Goal: Check status: Check status

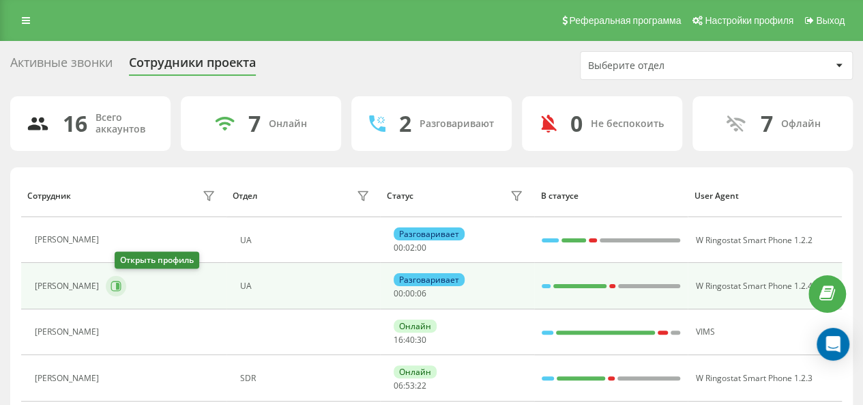
click at [119, 287] on icon at bounding box center [117, 285] width 3 height 7
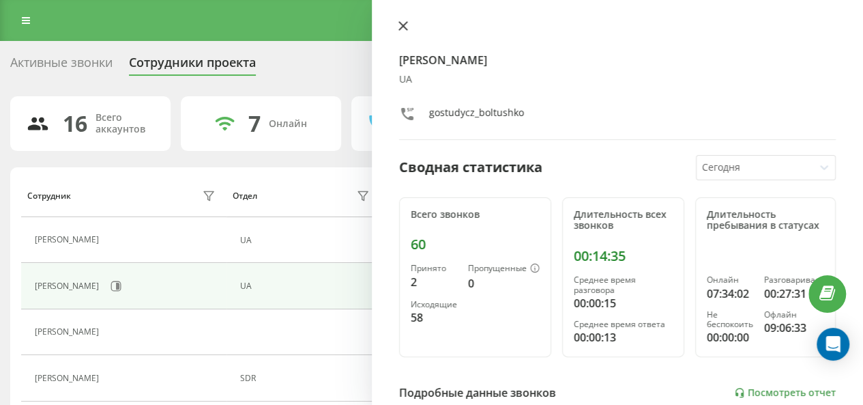
click at [409, 23] on button at bounding box center [403, 26] width 18 height 13
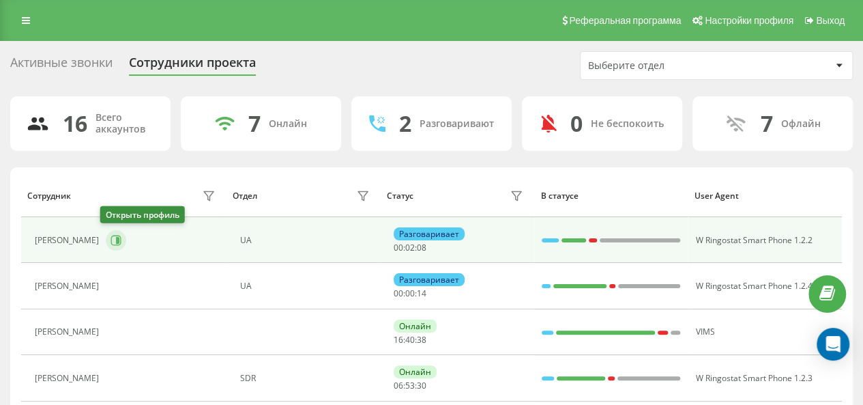
click at [112, 244] on icon at bounding box center [116, 240] width 10 height 10
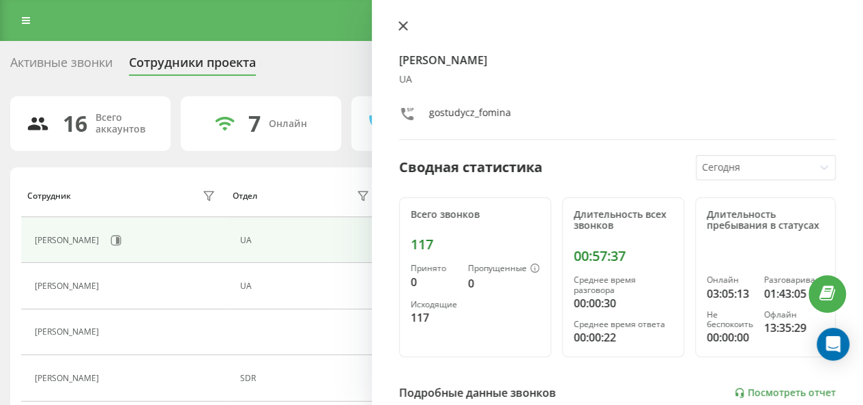
click at [402, 25] on icon at bounding box center [403, 26] width 8 height 8
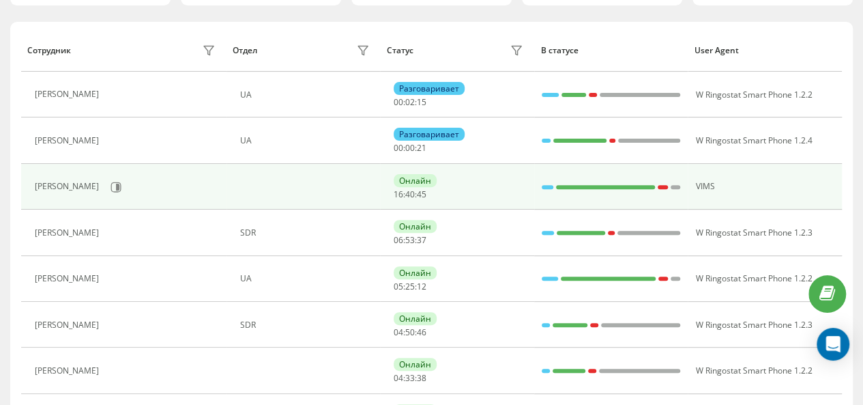
scroll to position [146, 0]
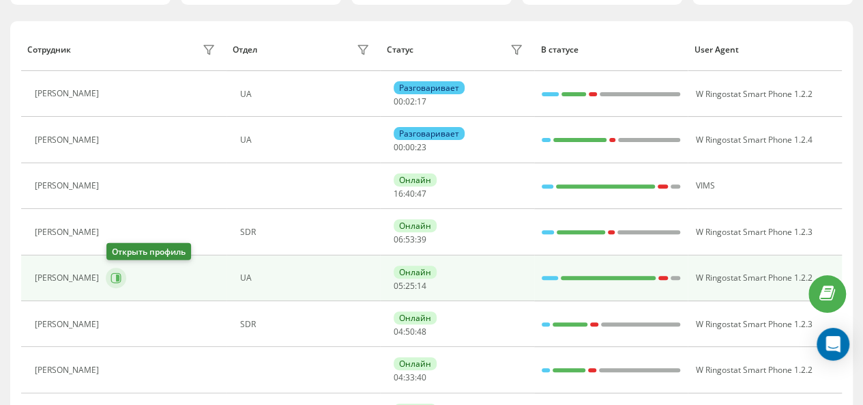
click at [117, 276] on icon at bounding box center [117, 277] width 3 height 7
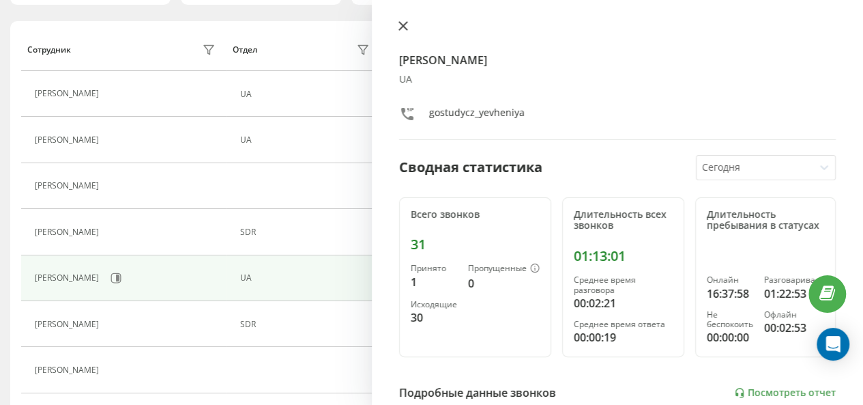
click at [405, 28] on icon at bounding box center [403, 26] width 8 height 8
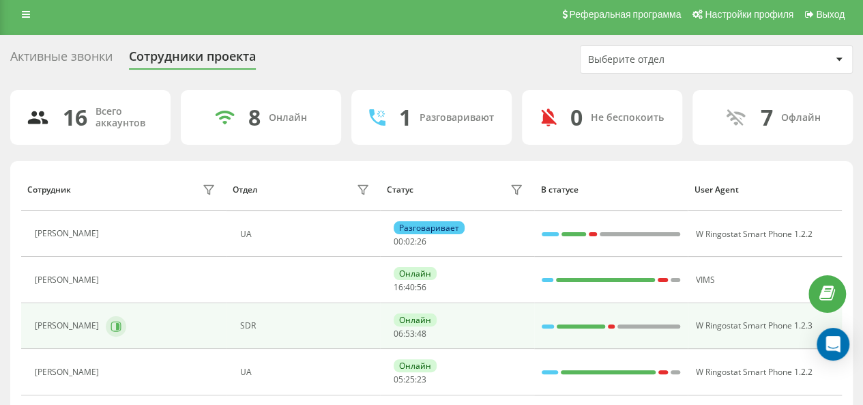
scroll to position [5, 0]
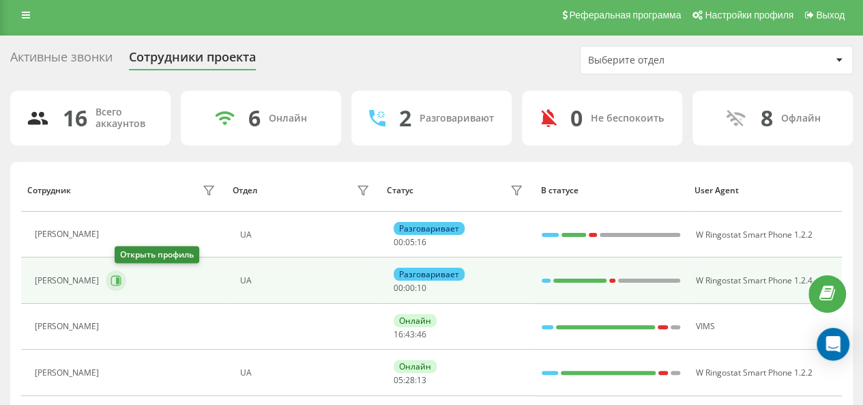
click at [119, 280] on icon at bounding box center [117, 280] width 3 height 7
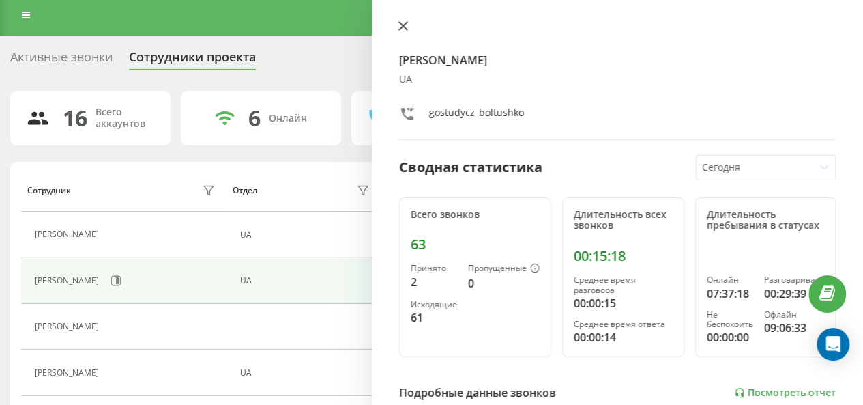
click at [399, 29] on icon at bounding box center [403, 26] width 8 height 8
